Goal: Information Seeking & Learning: Learn about a topic

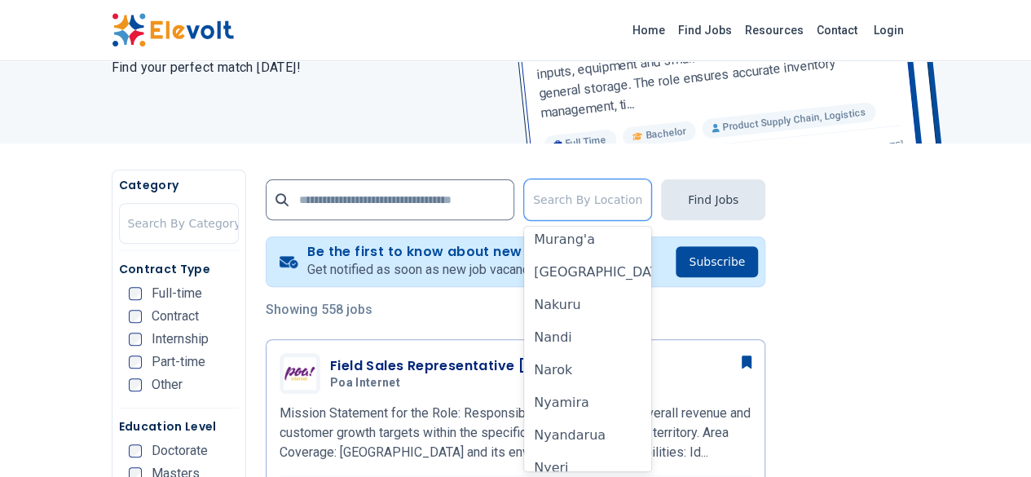
scroll to position [918, 0]
click at [619, 315] on div "Nakuru" at bounding box center [587, 305] width 127 height 33
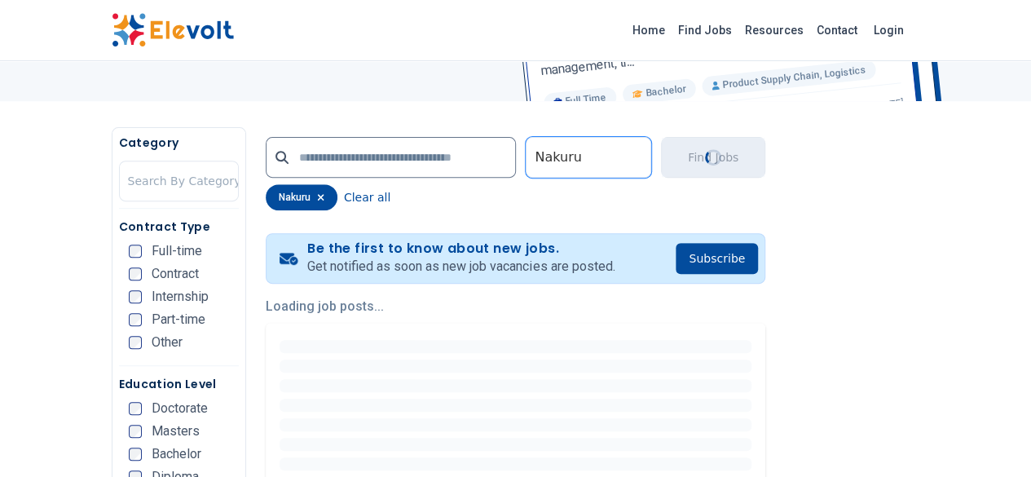
scroll to position [246, 0]
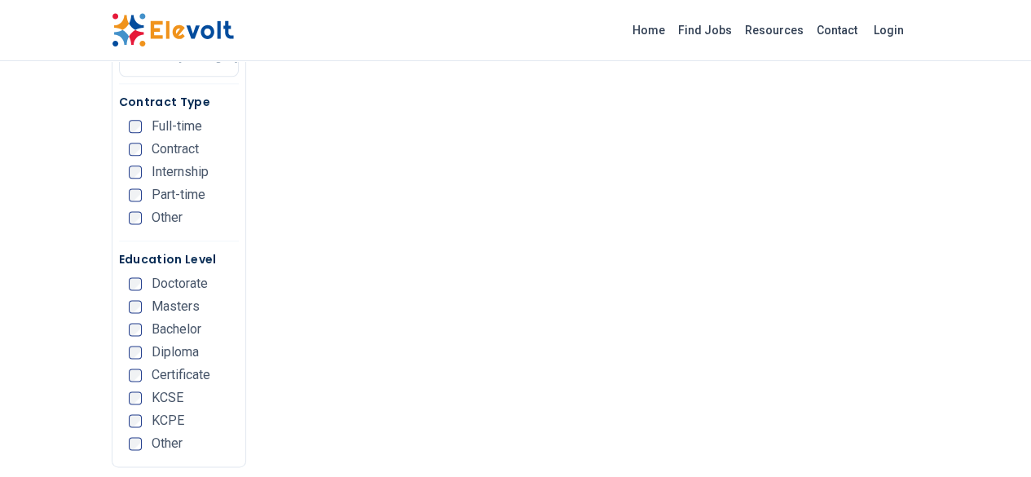
scroll to position [976, 0]
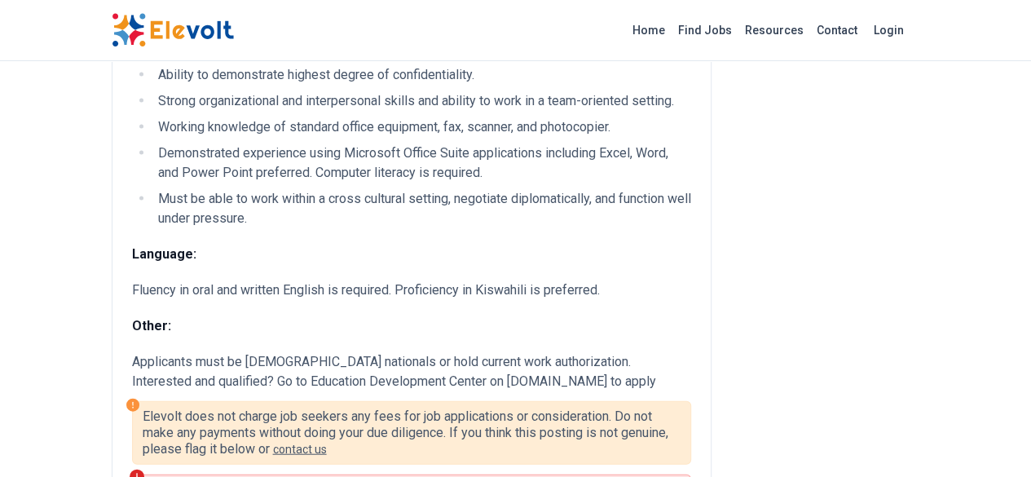
scroll to position [1679, 0]
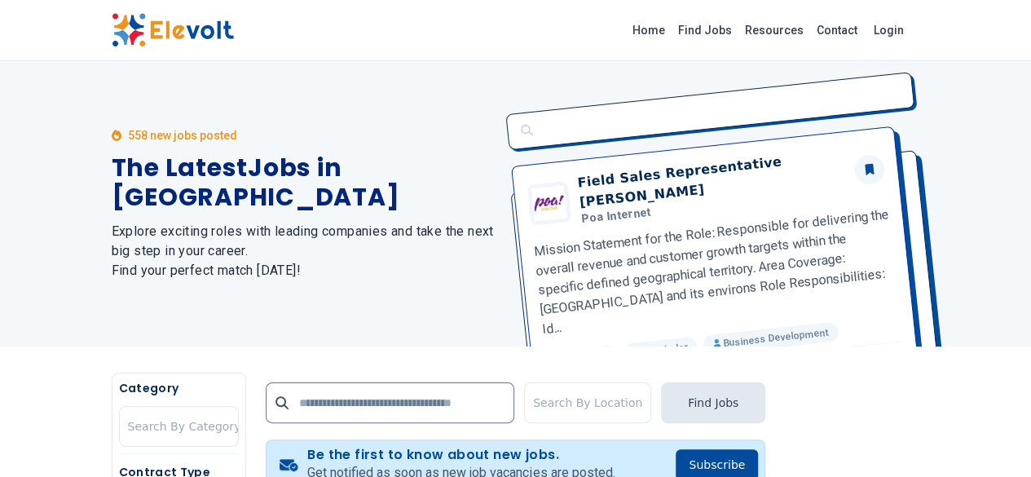
click at [637, 270] on div "Field Sales Representative Thika Poa Internet Mission Statement for the Role: R…" at bounding box center [708, 203] width 424 height 285
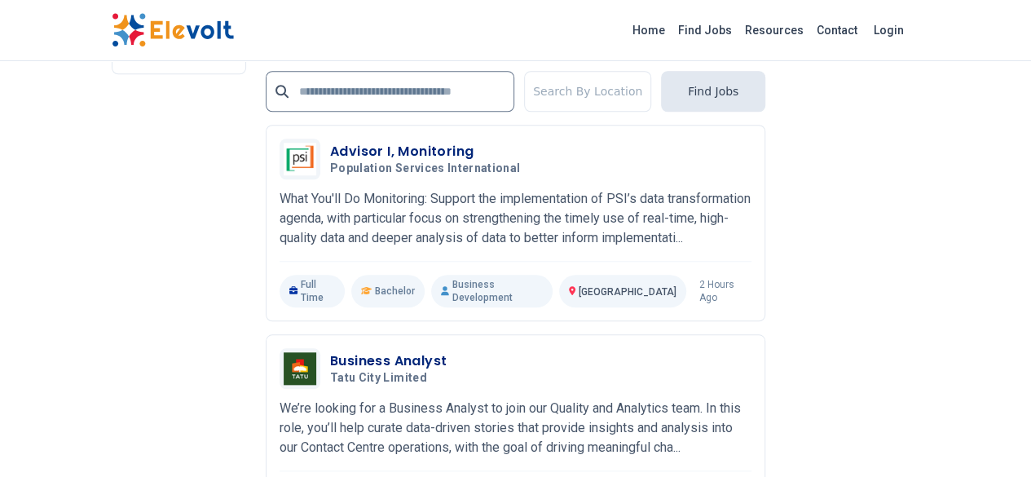
scroll to position [3745, 0]
